Goal: Find specific page/section: Find specific page/section

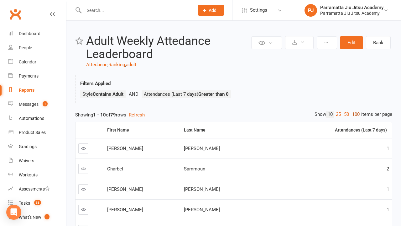
click at [354, 114] on link "100" at bounding box center [355, 114] width 11 height 7
